Goal: Information Seeking & Learning: Learn about a topic

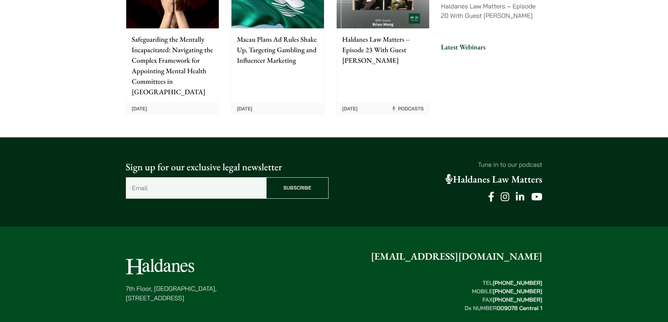
scroll to position [1779, 0]
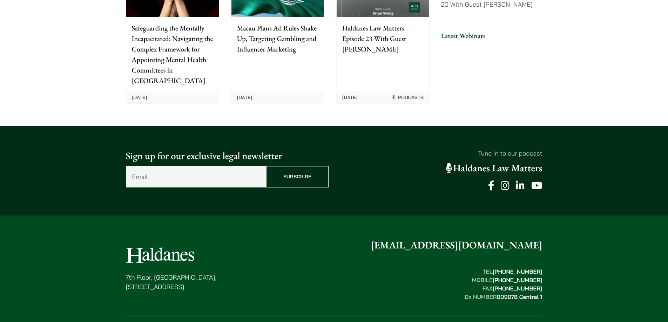
click at [647, 126] on div "Sign up for our exclusive legal newsletter Email (Required) Subscribe Tune in t…" at bounding box center [334, 170] width 668 height 89
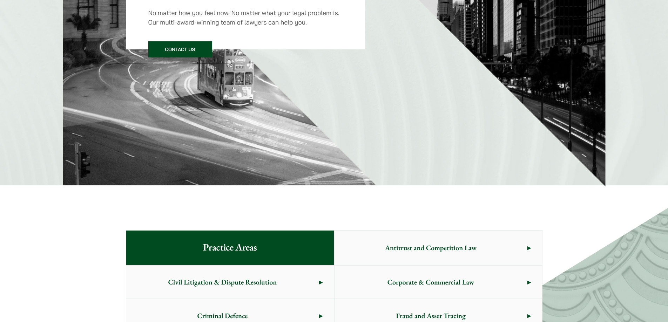
scroll to position [0, 0]
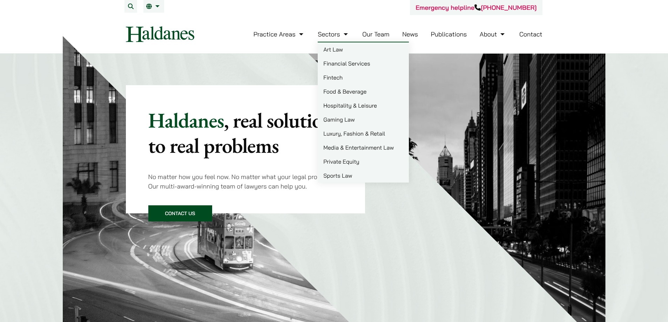
click at [380, 35] on link "Our Team" at bounding box center [375, 34] width 27 height 8
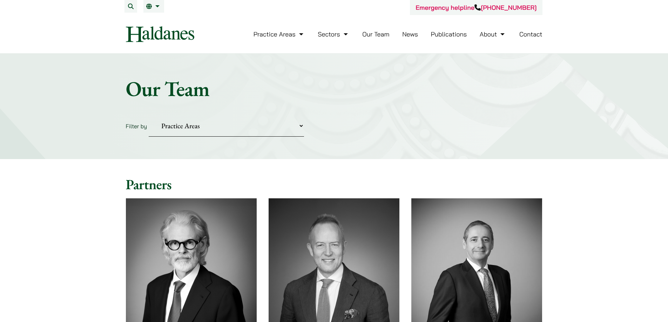
click at [191, 219] on img at bounding box center [191, 280] width 131 height 164
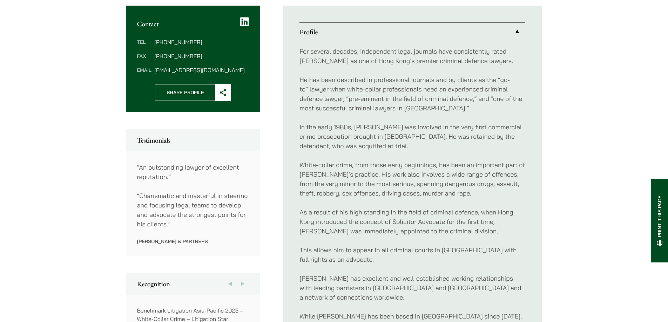
scroll to position [280, 0]
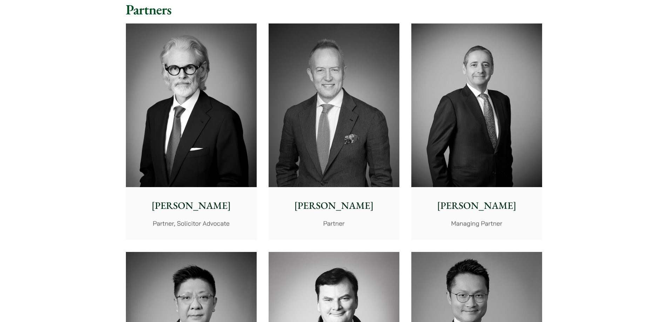
click at [353, 128] on img at bounding box center [333, 105] width 131 height 164
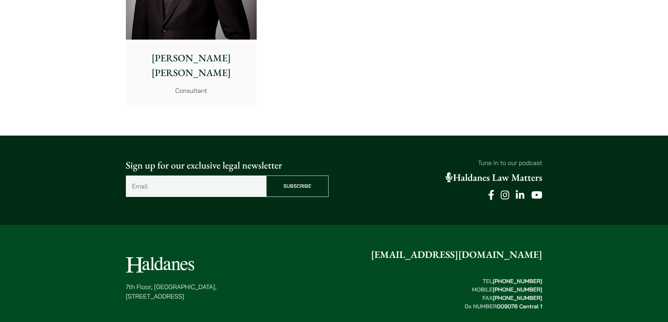
scroll to position [3854, 0]
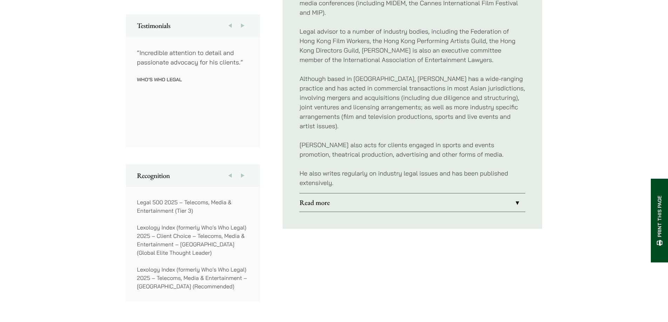
scroll to position [386, 0]
click at [306, 193] on link "Read more" at bounding box center [412, 202] width 226 height 18
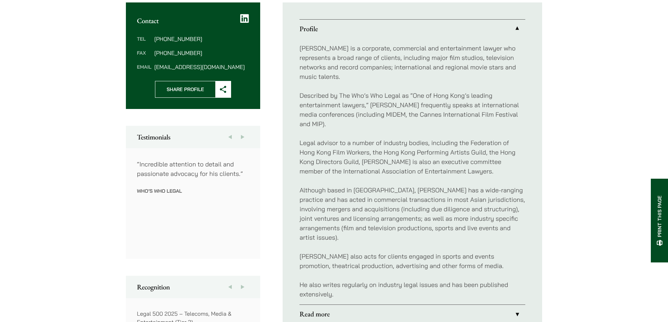
scroll to position [276, 0]
